Goal: Book appointment/travel/reservation

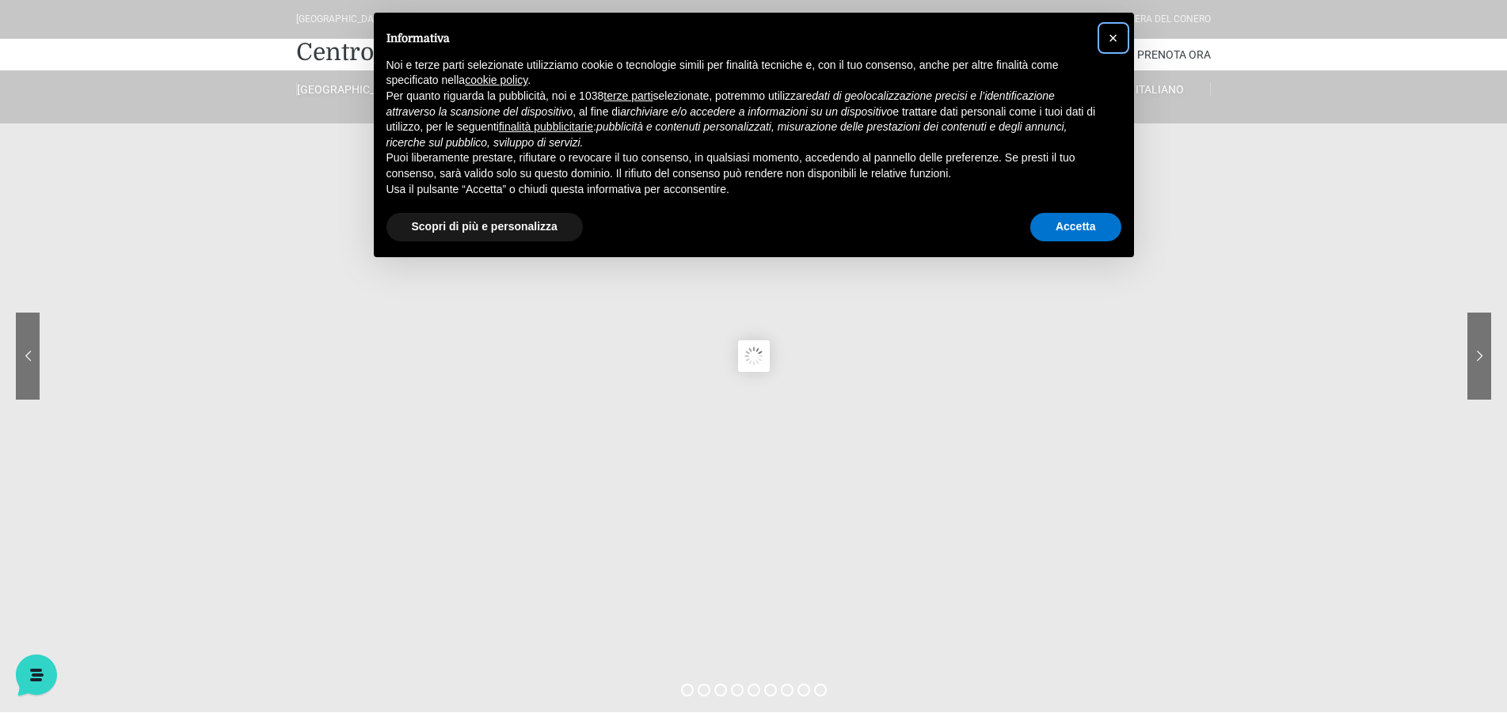
click at [1114, 36] on span "×" at bounding box center [1113, 37] width 10 height 17
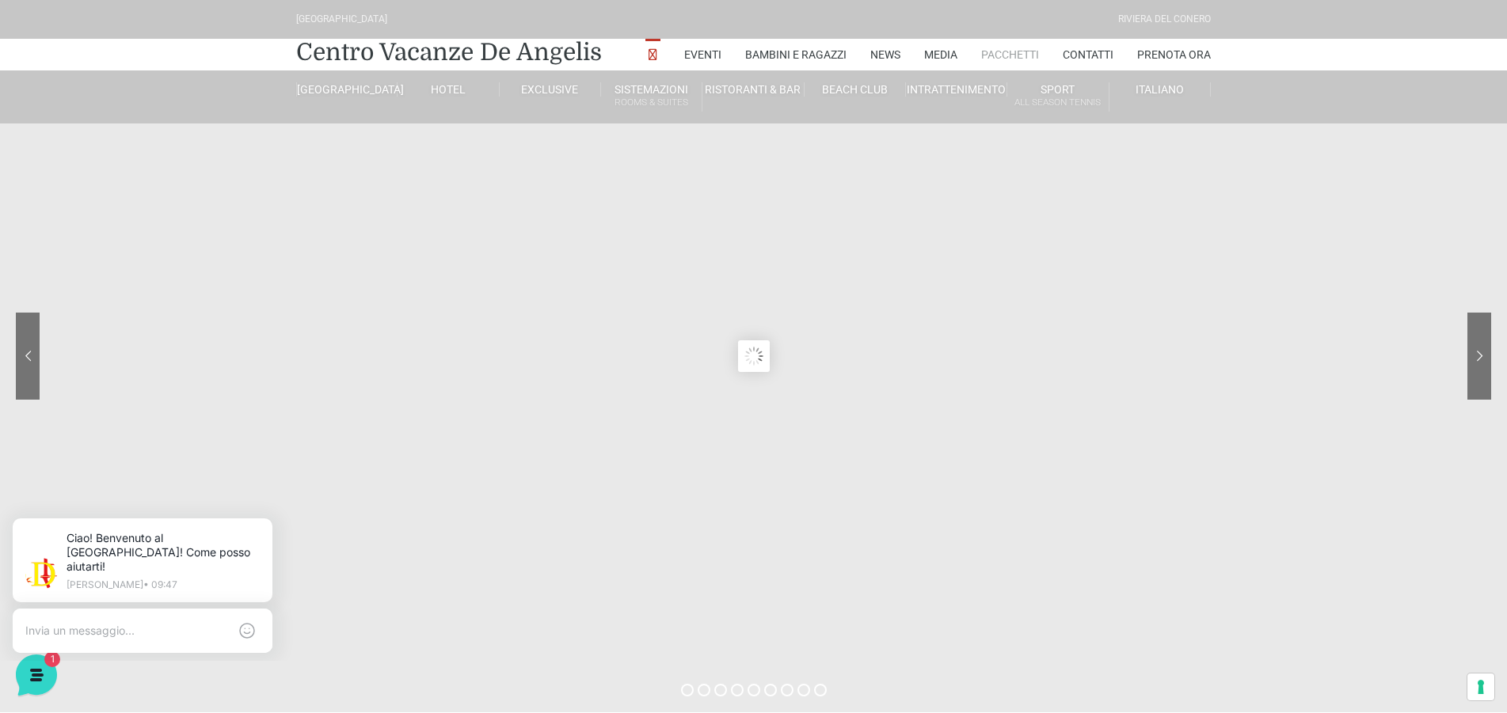
click at [1002, 55] on link "Pacchetti" at bounding box center [1010, 55] width 58 height 32
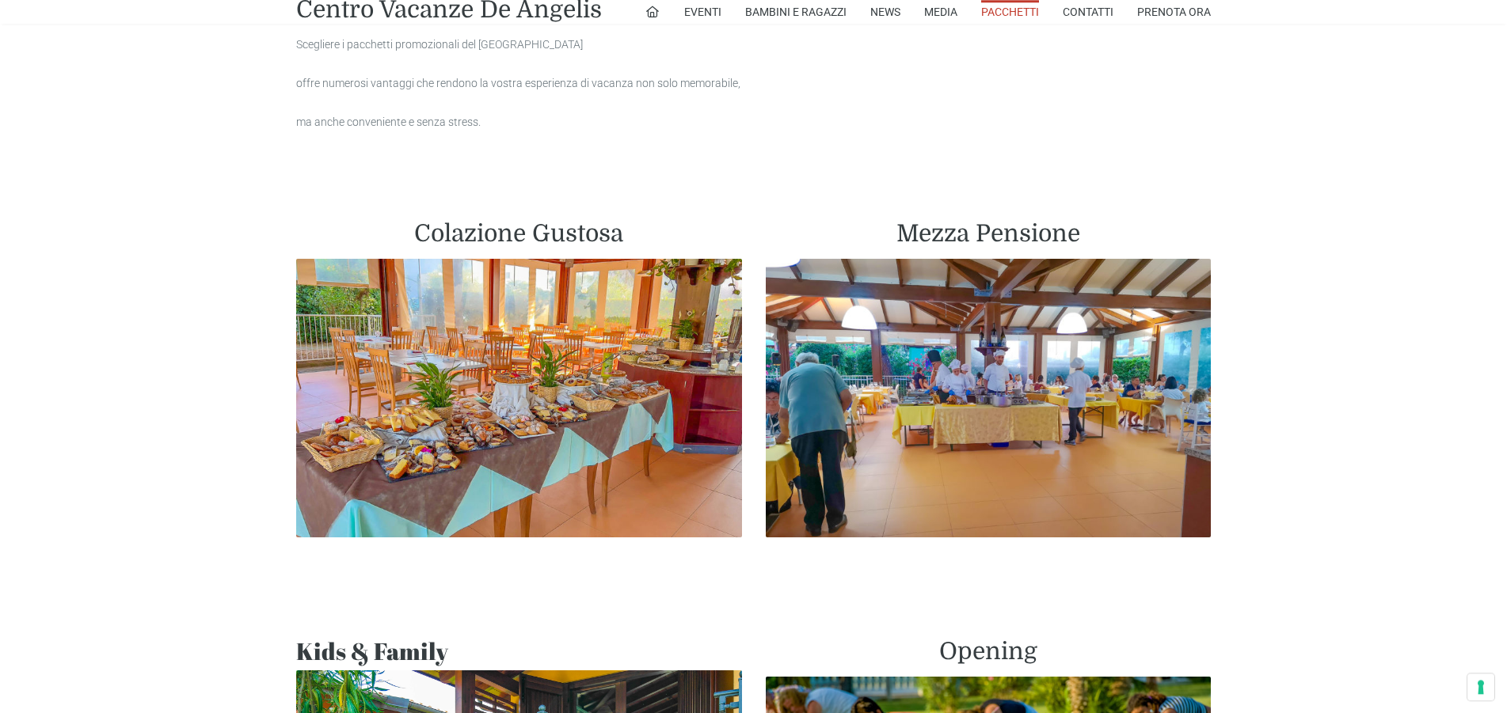
scroll to position [754, 0]
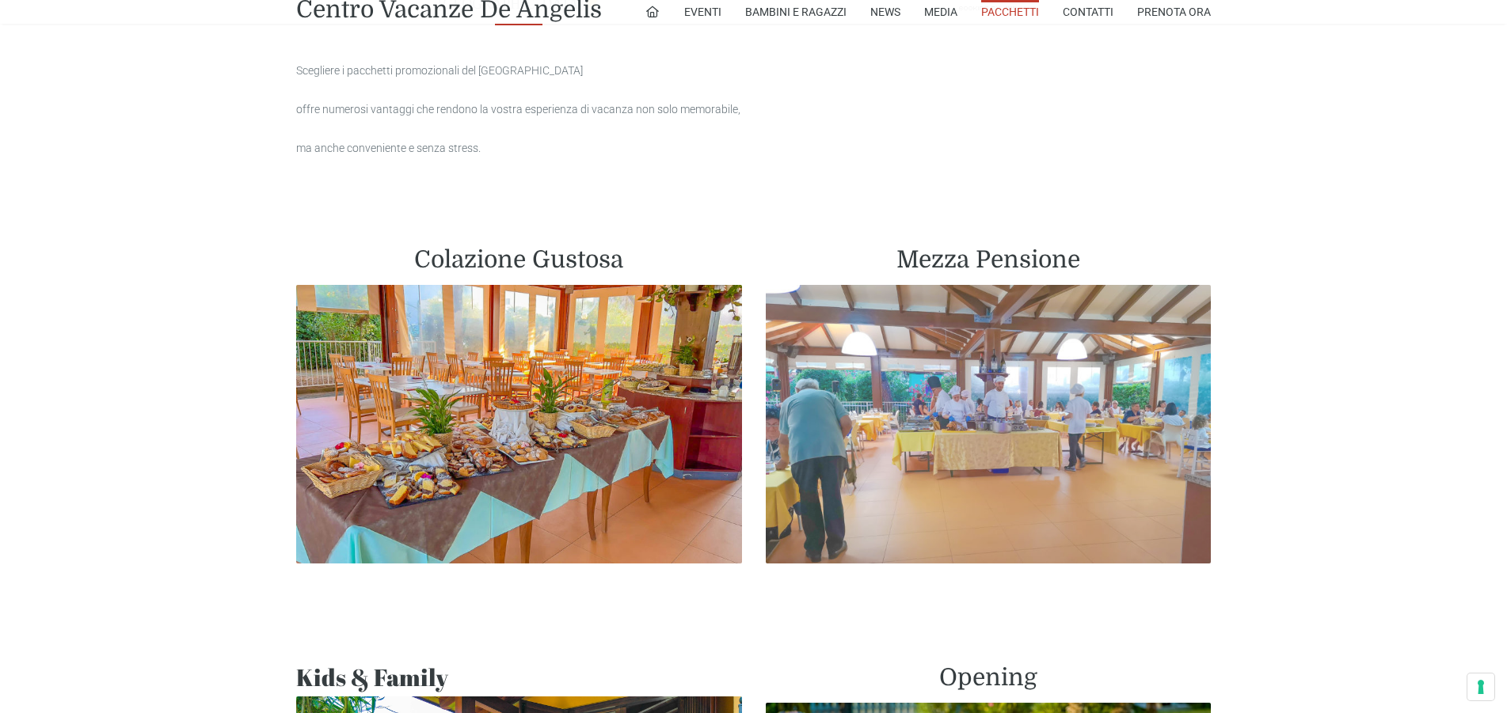
click at [956, 359] on img at bounding box center [989, 424] width 446 height 279
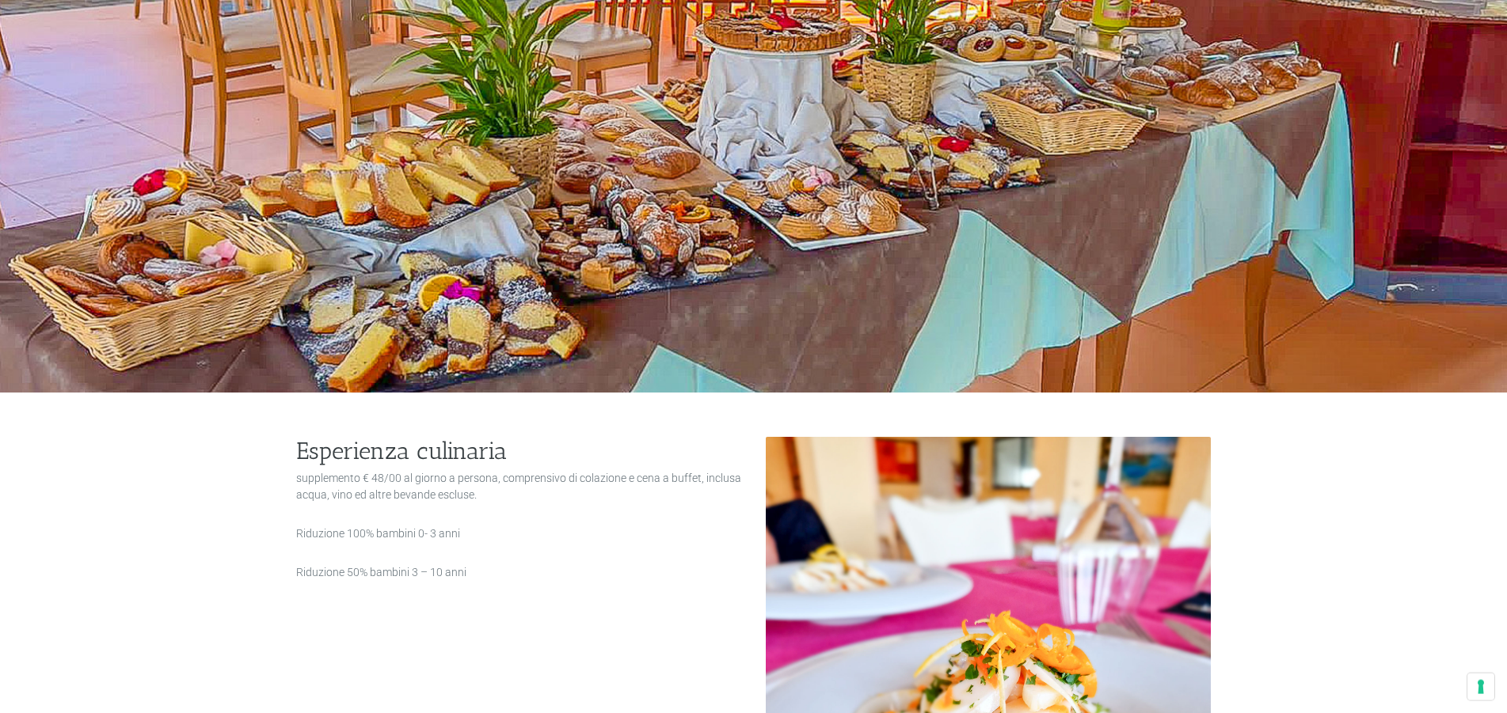
scroll to position [377, 0]
